Goal: Entertainment & Leisure: Consume media (video, audio)

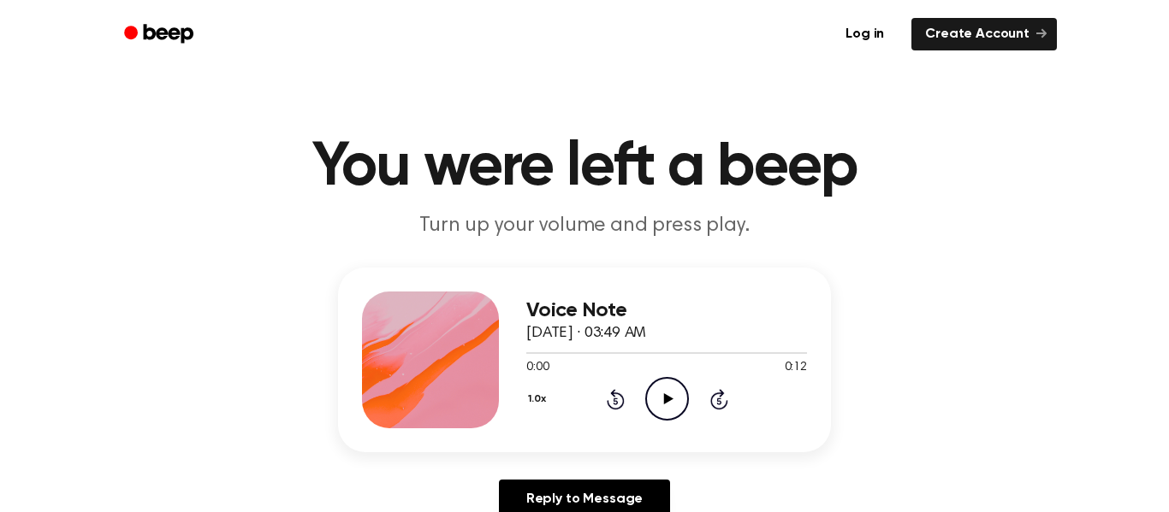
click at [672, 394] on icon "Play Audio" at bounding box center [667, 399] width 44 height 44
click at [668, 400] on icon at bounding box center [667, 399] width 9 height 11
click at [668, 409] on icon "Pause Audio" at bounding box center [667, 399] width 44 height 44
click at [668, 409] on icon "Play Audio" at bounding box center [667, 399] width 44 height 44
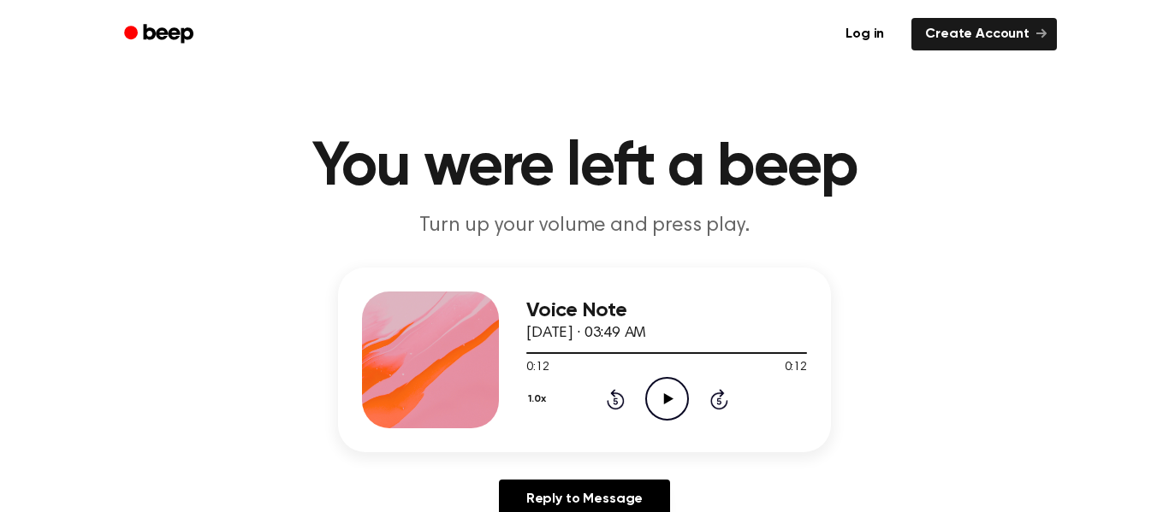
click at [647, 398] on icon "Play Audio" at bounding box center [667, 399] width 44 height 44
click at [648, 388] on circle at bounding box center [667, 399] width 42 height 42
click at [671, 397] on icon "Play Audio" at bounding box center [667, 399] width 44 height 44
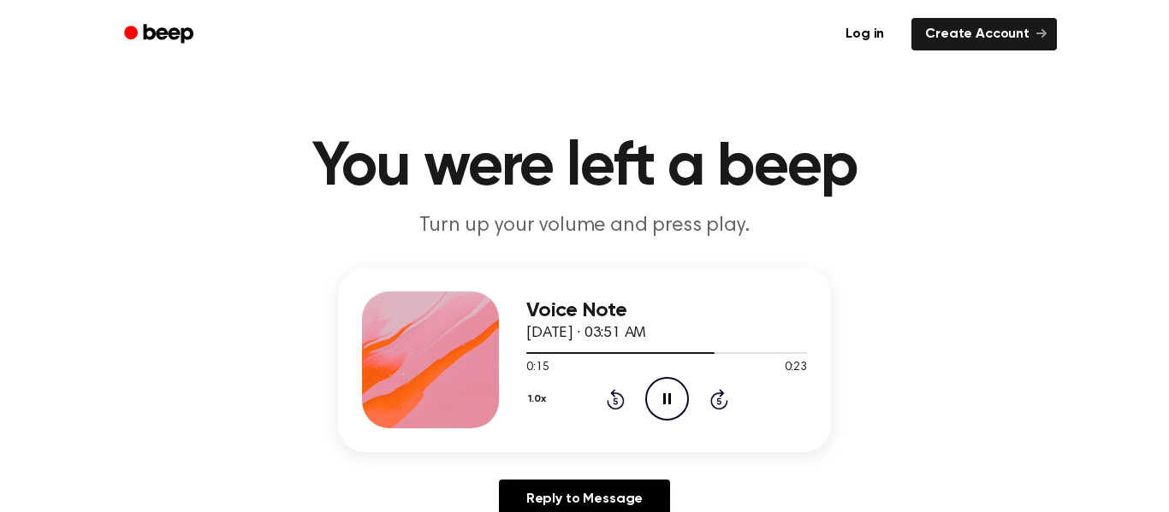
click at [671, 397] on icon "Pause Audio" at bounding box center [667, 399] width 44 height 44
click at [671, 397] on icon "Play Audio" at bounding box center [667, 399] width 44 height 44
click at [615, 392] on icon at bounding box center [616, 399] width 18 height 21
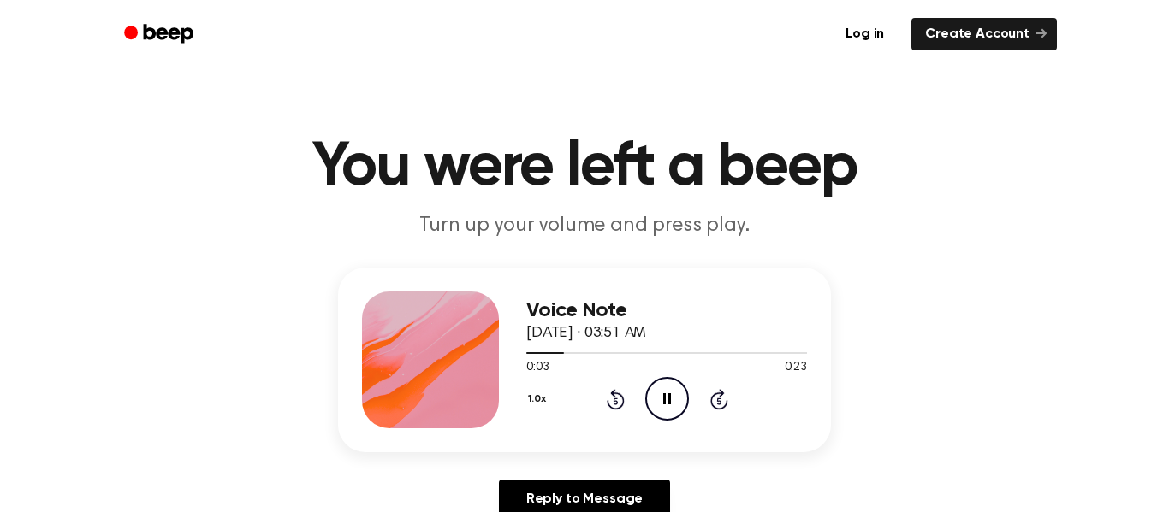
click at [619, 390] on icon "Rewind 5 seconds" at bounding box center [615, 399] width 19 height 22
click at [618, 400] on icon "Rewind 5 seconds" at bounding box center [615, 399] width 19 height 22
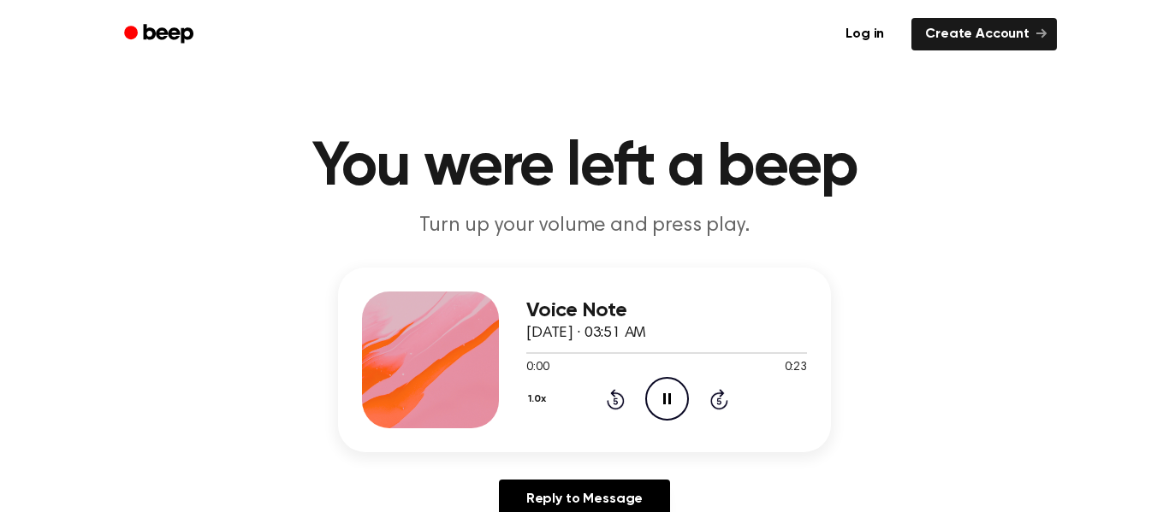
click at [618, 400] on icon "Rewind 5 seconds" at bounding box center [615, 399] width 19 height 22
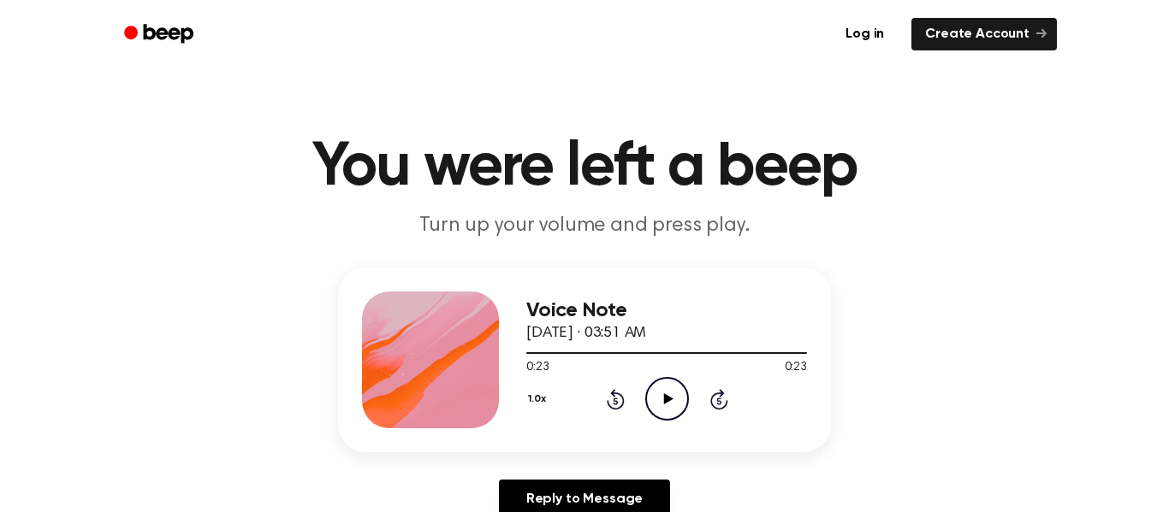
click at [617, 406] on icon "Rewind 5 seconds" at bounding box center [615, 399] width 19 height 22
click at [696, 403] on div "1.0x Rewind 5 seconds Play Audio Skip 5 seconds" at bounding box center [666, 399] width 281 height 44
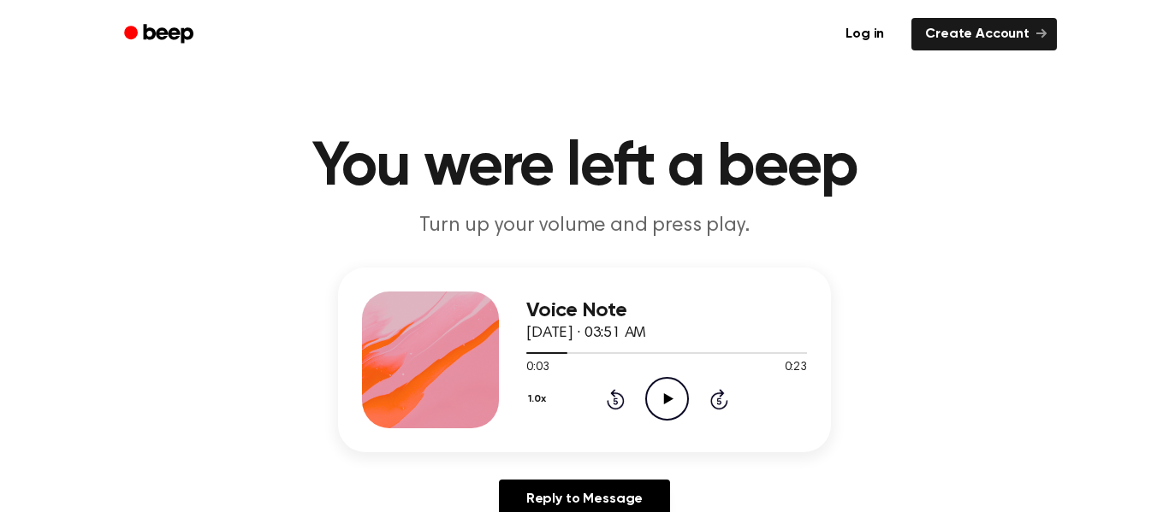
click at [648, 397] on icon "Play Audio" at bounding box center [667, 399] width 44 height 44
click at [648, 397] on icon "Pause Audio" at bounding box center [667, 399] width 44 height 44
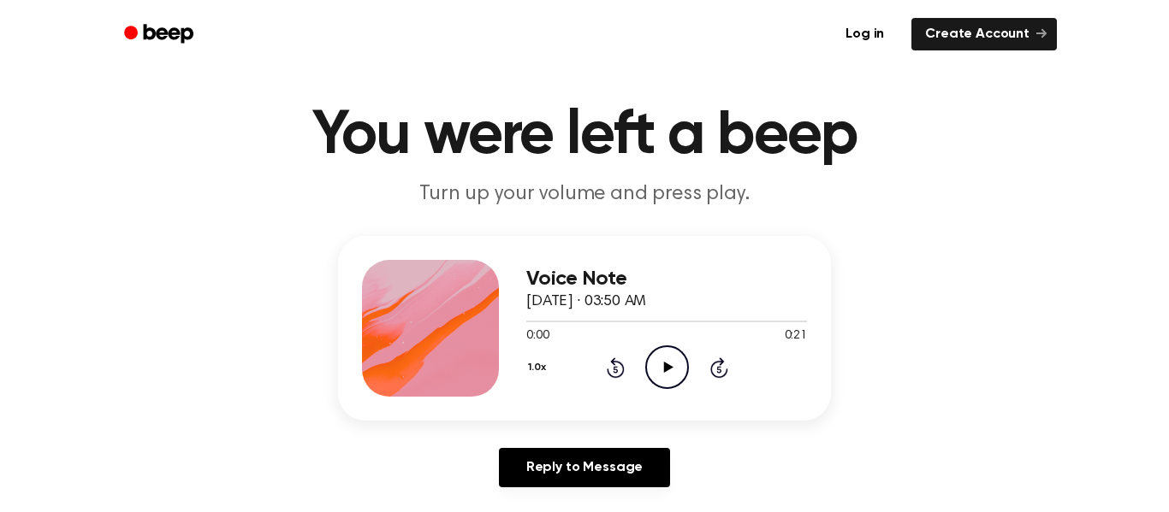
click at [666, 371] on icon "Play Audio" at bounding box center [667, 368] width 44 height 44
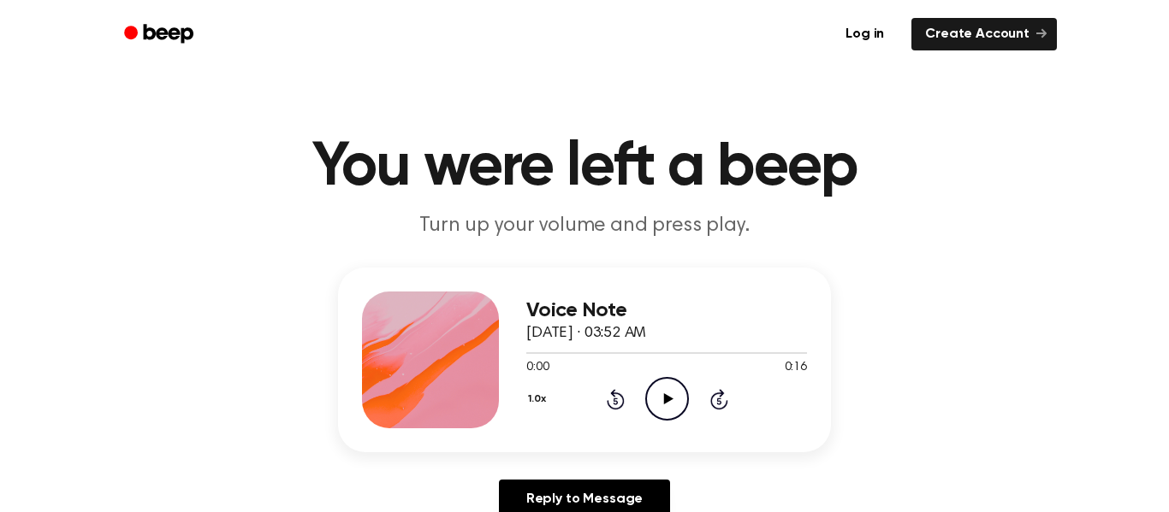
click at [659, 388] on icon "Play Audio" at bounding box center [667, 399] width 44 height 44
click at [659, 388] on icon "Pause Audio" at bounding box center [667, 399] width 44 height 44
click at [623, 397] on icon "Rewind 5 seconds" at bounding box center [615, 399] width 19 height 22
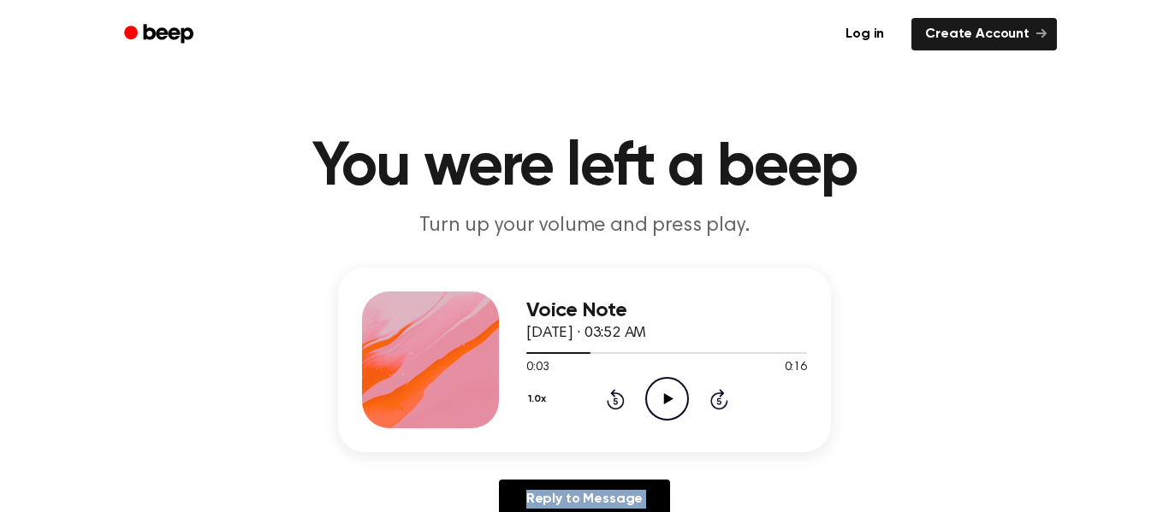
click at [623, 397] on icon "Rewind 5 seconds" at bounding box center [615, 399] width 19 height 22
click at [677, 402] on icon "Play Audio" at bounding box center [667, 399] width 44 height 44
click at [668, 391] on icon "Play Audio" at bounding box center [667, 399] width 44 height 44
